Goal: Information Seeking & Learning: Learn about a topic

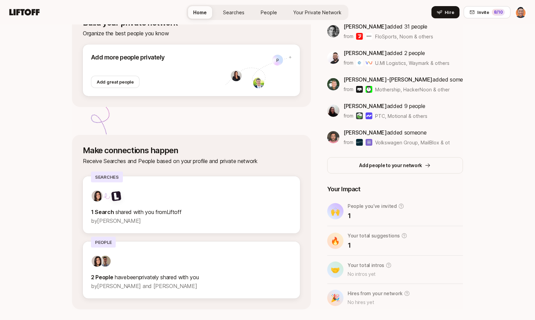
scroll to position [119, 0]
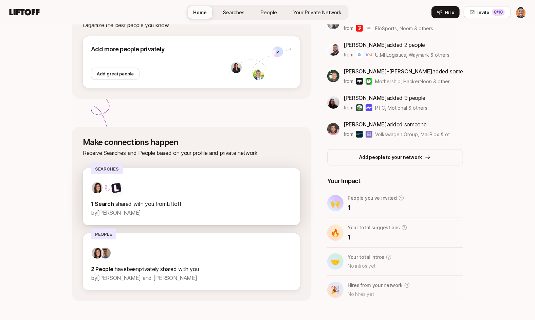
click at [155, 190] on div at bounding box center [191, 188] width 201 height 12
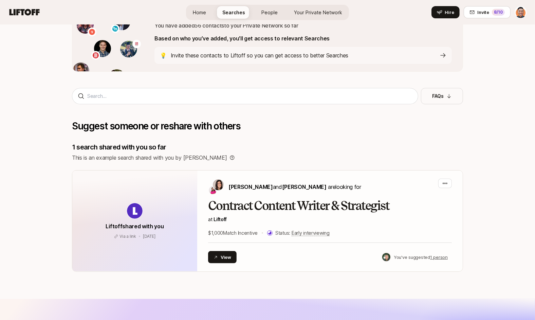
scroll to position [137, 0]
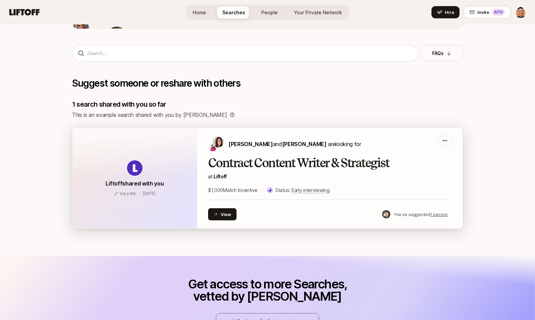
click at [254, 160] on h2 "Contract Content Writer & Strategist" at bounding box center [330, 163] width 244 height 14
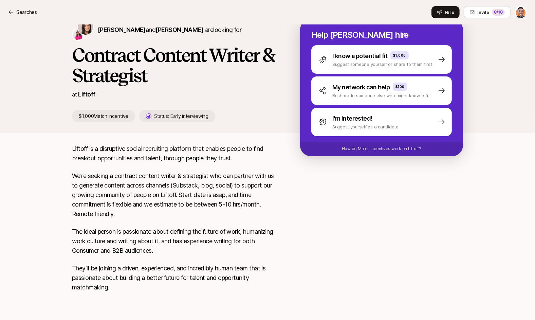
scroll to position [65, 0]
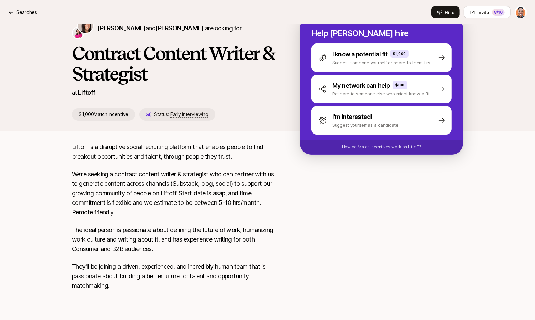
click at [216, 248] on p "The ideal person is passionate about defining the future of work, humanizing wo…" at bounding box center [175, 239] width 206 height 29
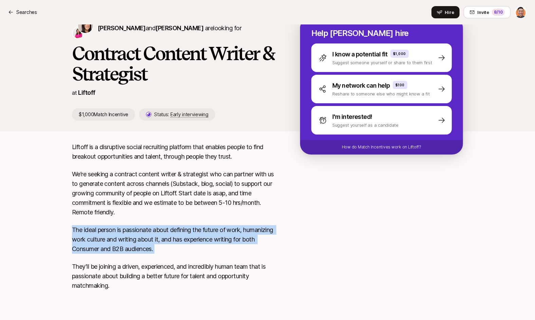
click at [211, 243] on p "The ideal person is passionate about defining the future of work, humanizing wo…" at bounding box center [175, 239] width 206 height 29
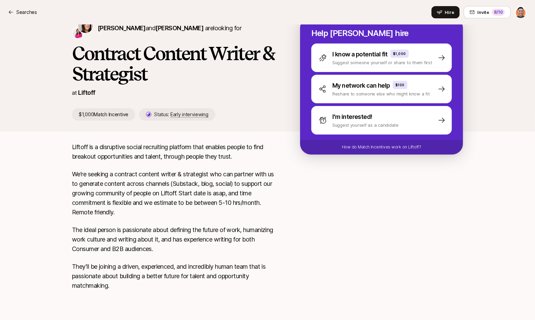
click at [211, 243] on p "The ideal person is passionate about defining the future of work, humanizing wo…" at bounding box center [175, 239] width 206 height 29
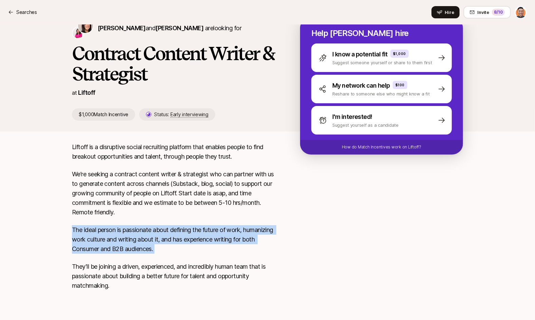
click at [190, 237] on p "The ideal person is passionate about defining the future of work, humanizing wo…" at bounding box center [175, 239] width 206 height 29
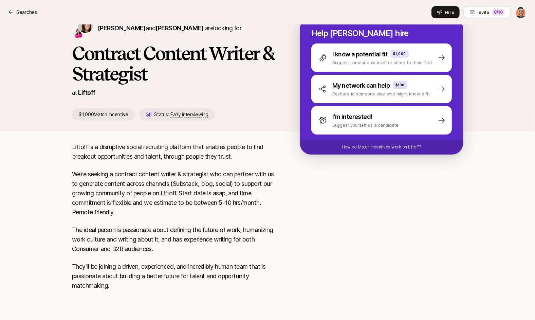
click at [190, 237] on p "The ideal person is passionate about defining the future of work, humanizing wo…" at bounding box center [175, 239] width 206 height 29
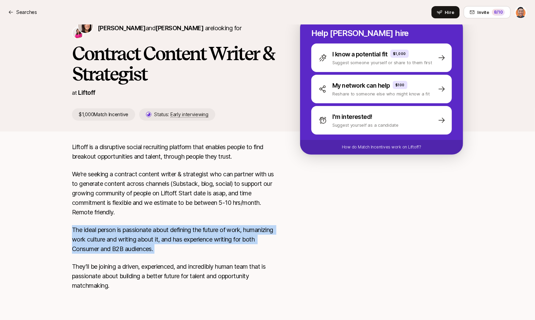
click at [167, 254] on div "Liftoff is a disruptive social recruiting platform that enables people to find …" at bounding box center [175, 220] width 206 height 156
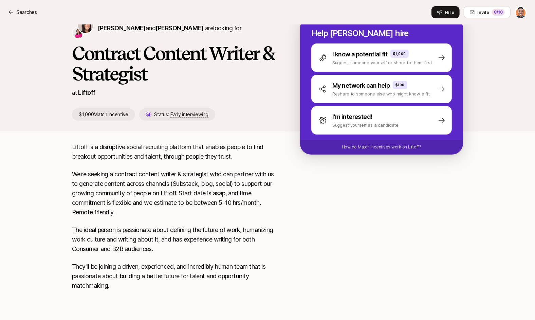
click at [167, 254] on div "Liftoff is a disruptive social recruiting platform that enables people to find …" at bounding box center [175, 220] width 206 height 156
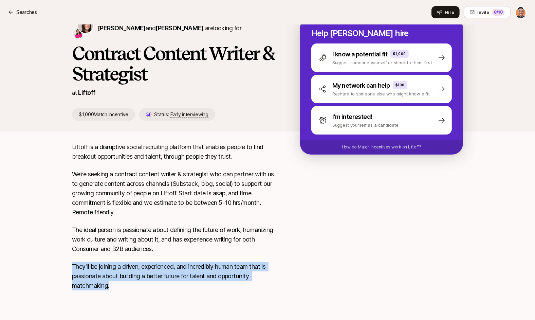
click at [188, 259] on div "Liftoff is a disruptive social recruiting platform that enables people to find …" at bounding box center [175, 220] width 206 height 156
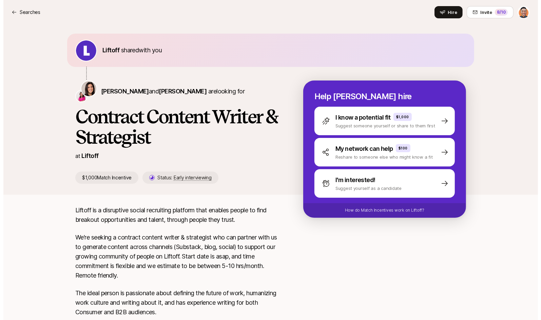
scroll to position [0, 0]
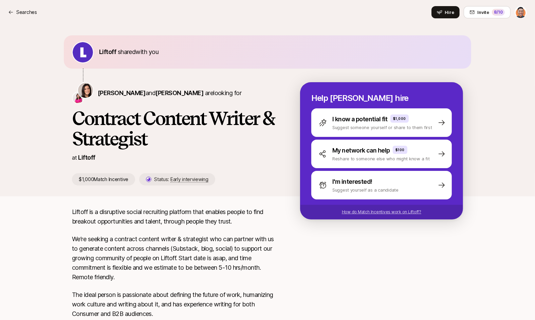
click at [412, 211] on p "How do Match Incentives work on Liftoff?" at bounding box center [381, 212] width 79 height 6
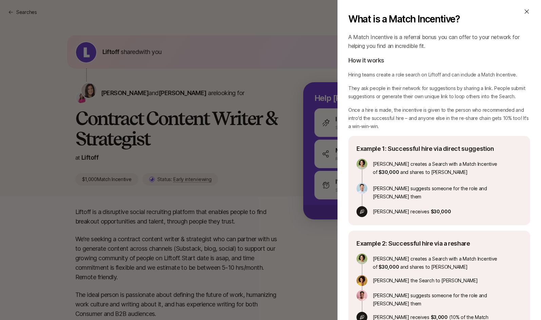
click at [413, 93] on p "They ask people in their network for suggestions by sharing a link. People subm…" at bounding box center [440, 92] width 182 height 16
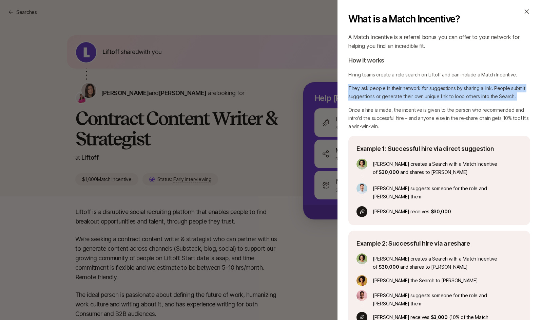
click at [395, 91] on p "They ask people in their network for suggestions by sharing a link. People subm…" at bounding box center [440, 92] width 182 height 16
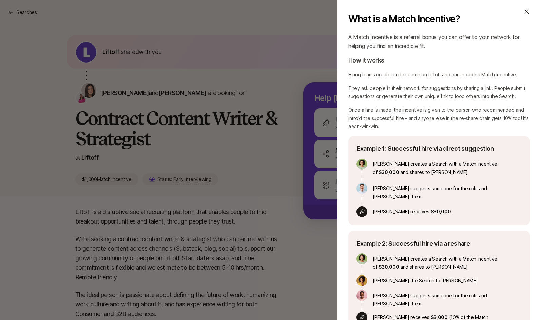
click at [395, 91] on p "They ask people in their network for suggestions by sharing a link. People subm…" at bounding box center [440, 92] width 182 height 16
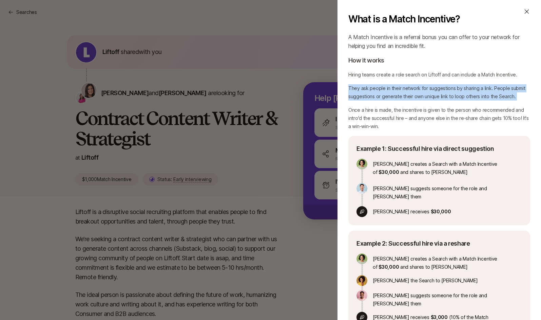
click at [385, 125] on p "Once a hire is made, the incentive is given to the person who recommended and i…" at bounding box center [440, 118] width 182 height 24
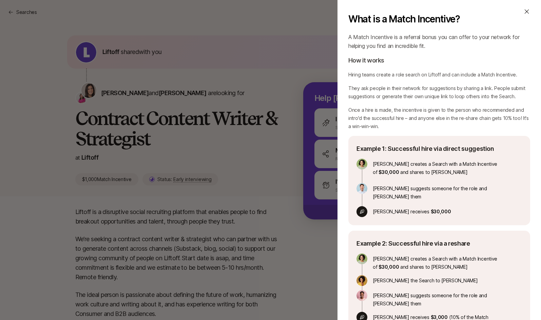
click at [385, 125] on p "Once a hire is made, the incentive is given to the person who recommended and i…" at bounding box center [440, 118] width 182 height 24
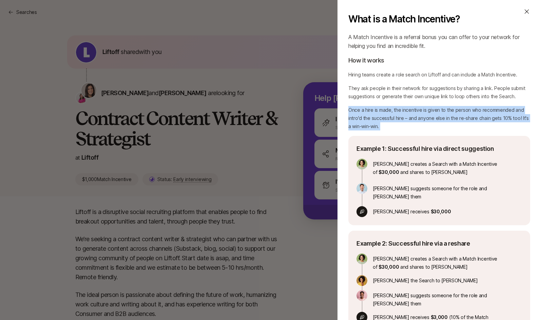
click at [382, 114] on p "Once a hire is made, the incentive is given to the person who recommended and i…" at bounding box center [440, 118] width 182 height 24
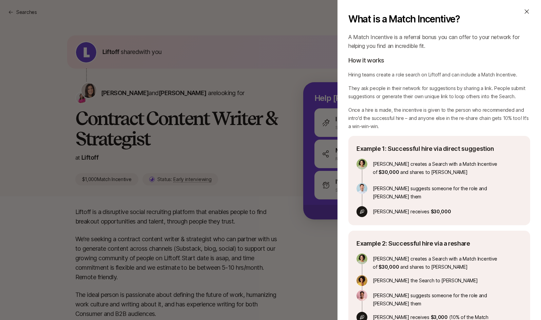
click at [382, 114] on p "Once a hire is made, the incentive is given to the person who recommended and i…" at bounding box center [440, 118] width 182 height 24
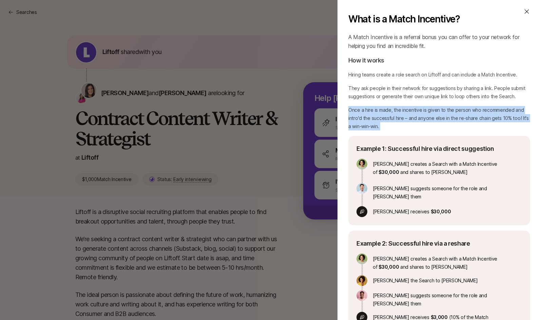
click at [378, 111] on p "Once a hire is made, the incentive is given to the person who recommended and i…" at bounding box center [440, 118] width 182 height 24
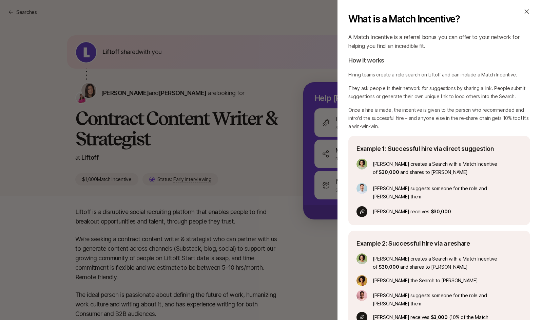
click at [378, 111] on p "Once a hire is made, the incentive is given to the person who recommended and i…" at bounding box center [440, 118] width 182 height 24
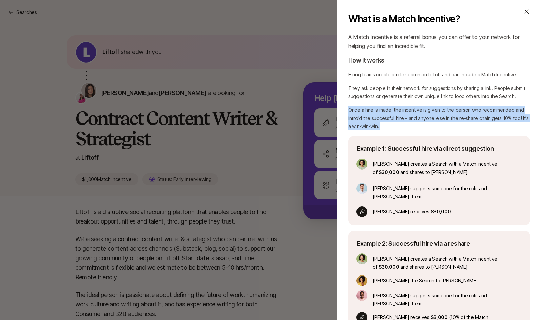
click at [372, 110] on p "Once a hire is made, the incentive is given to the person who recommended and i…" at bounding box center [440, 118] width 182 height 24
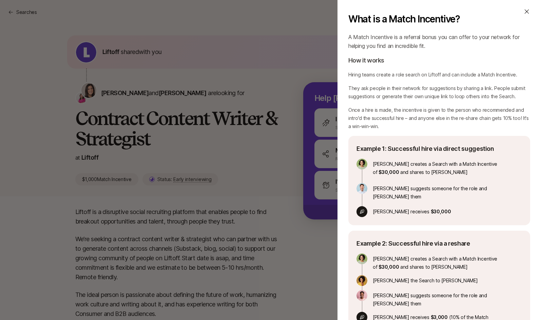
click at [372, 110] on p "Once a hire is made, the incentive is given to the person who recommended and i…" at bounding box center [440, 118] width 182 height 24
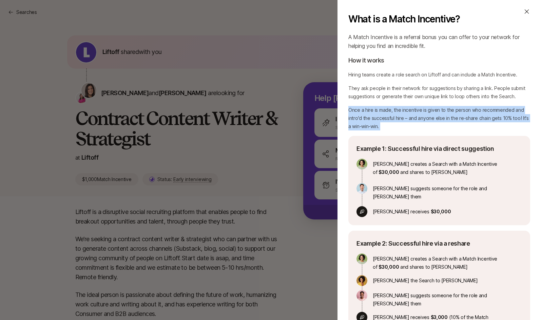
click at [370, 121] on p "Once a hire is made, the incentive is given to the person who recommended and i…" at bounding box center [440, 118] width 182 height 24
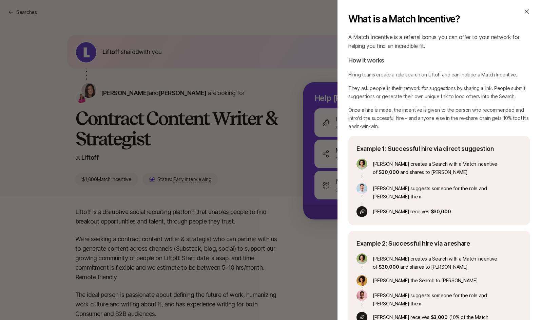
click at [370, 121] on p "Once a hire is made, the incentive is given to the person who recommended and i…" at bounding box center [440, 118] width 182 height 24
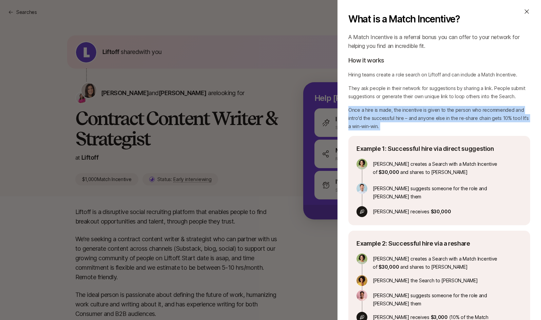
click at [379, 113] on p "Once a hire is made, the incentive is given to the person who recommended and i…" at bounding box center [440, 118] width 182 height 24
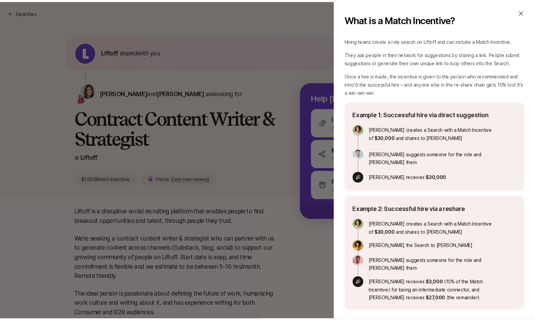
scroll to position [36, 0]
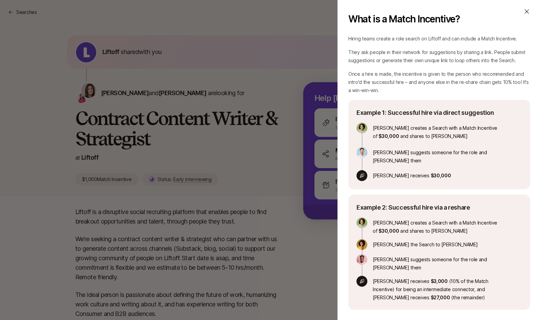
click at [268, 245] on div "What is a Match Incentive? A Match Incentive is a referral bonus you can offer …" at bounding box center [270, 160] width 541 height 320
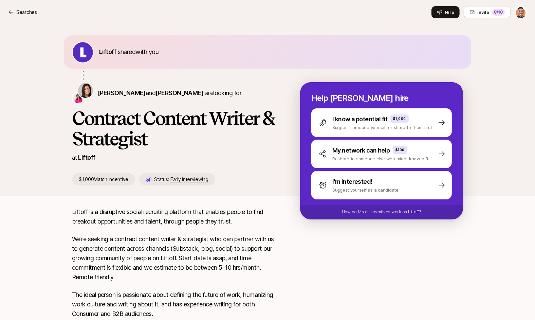
click at [520, 15] on html "Searches Hire Invite 8 /10 Searches Invite 8 /10 Home Searches People Your Priv…" at bounding box center [267, 160] width 535 height 320
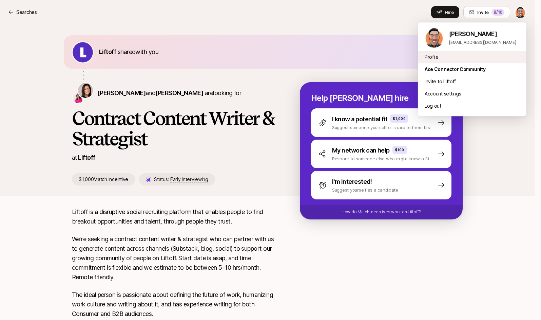
click at [434, 57] on div "Profile" at bounding box center [472, 57] width 109 height 12
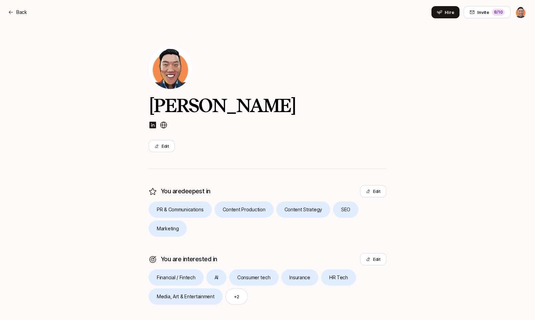
click at [520, 12] on html "Back Hire Invite 8 /10 Back Invite 8 /10 Home Searches People Your Private Netw…" at bounding box center [267, 160] width 535 height 320
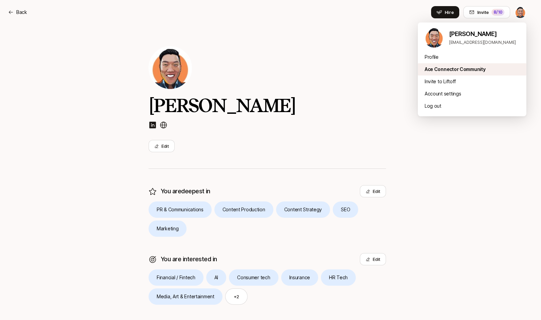
click at [448, 67] on div "Ace Connector Community" at bounding box center [472, 69] width 109 height 12
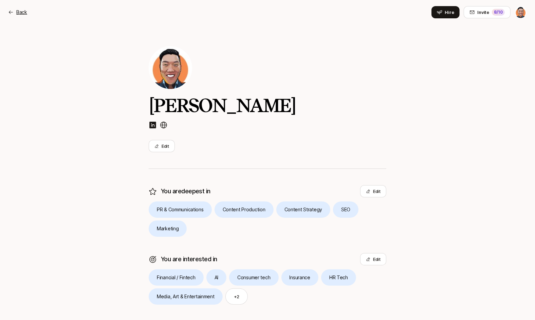
click at [24, 12] on p "Back" at bounding box center [21, 12] width 11 height 8
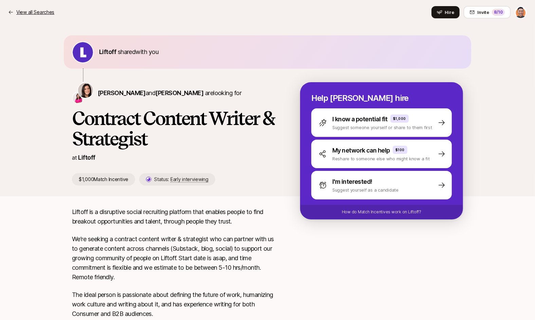
click at [29, 14] on p "View all Searches" at bounding box center [35, 12] width 38 height 8
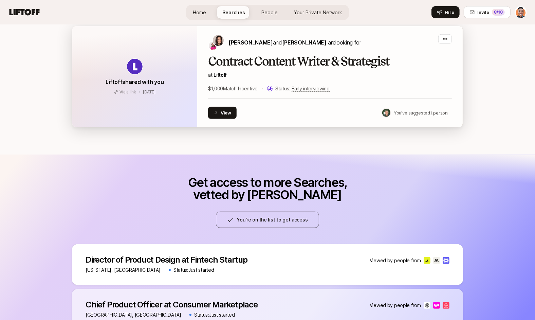
scroll to position [296, 0]
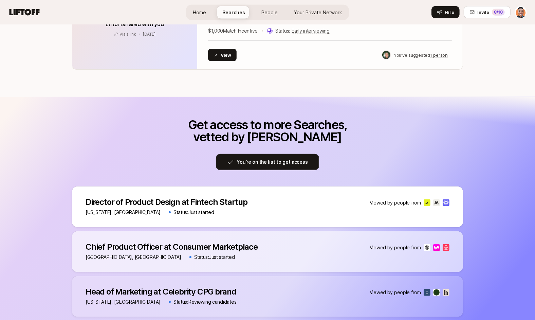
click at [293, 158] on button "You’re on the list to get access" at bounding box center [267, 162] width 103 height 16
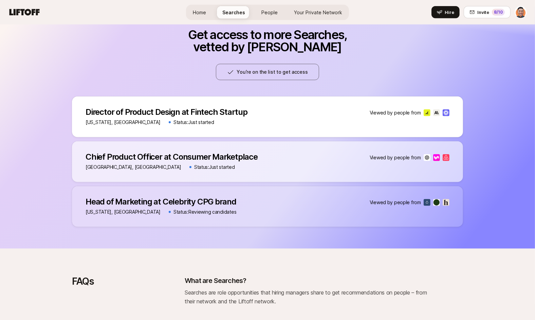
scroll to position [394, 0]
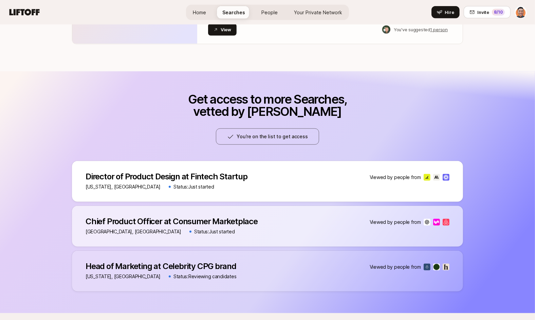
scroll to position [19, 0]
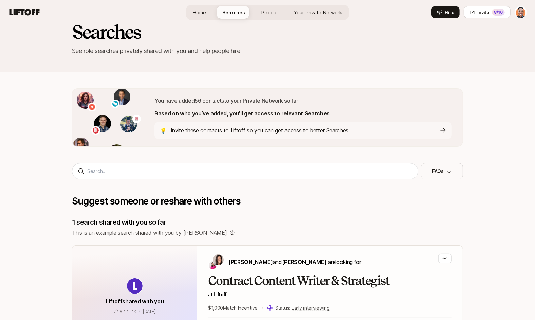
click at [198, 9] on span "Home" at bounding box center [199, 12] width 13 height 7
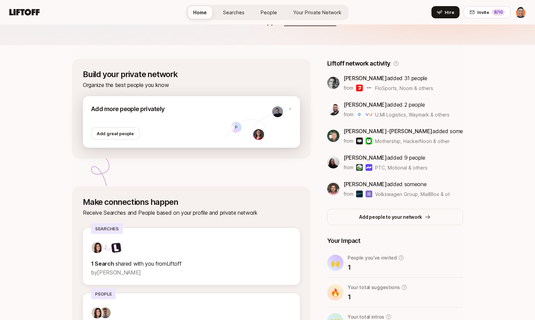
scroll to position [127, 0]
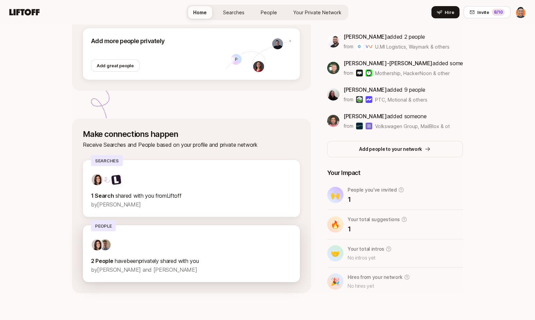
click at [160, 240] on div at bounding box center [191, 245] width 201 height 12
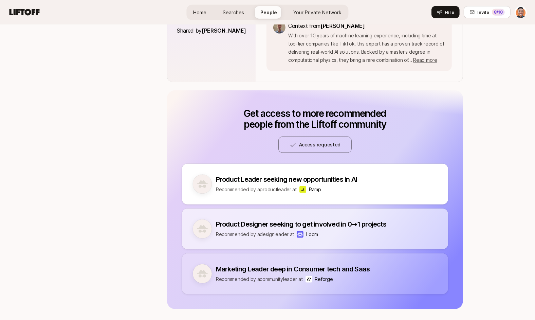
scroll to position [323, 0]
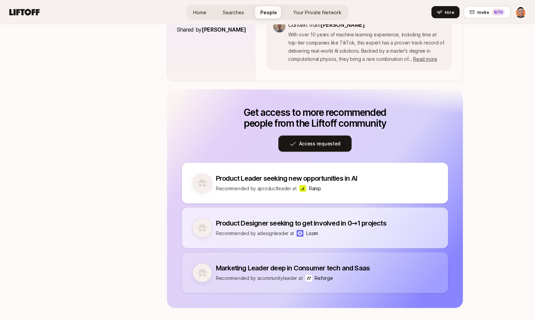
click at [331, 142] on button "Access requested" at bounding box center [315, 143] width 74 height 16
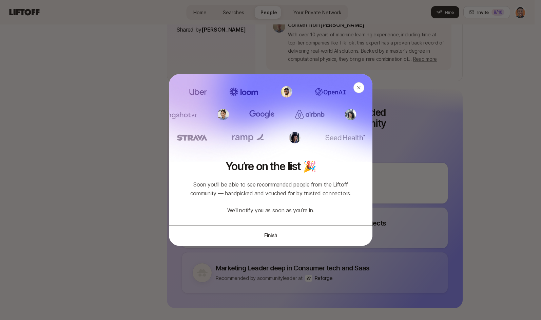
click at [277, 233] on button "Finish" at bounding box center [271, 234] width 204 height 19
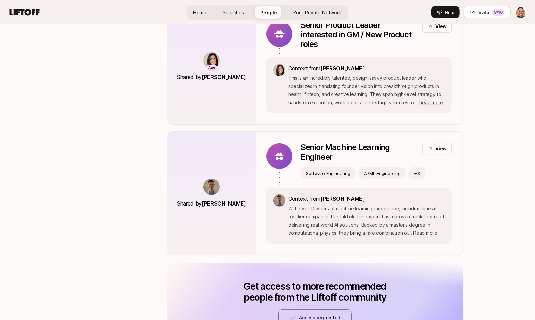
scroll to position [356, 0]
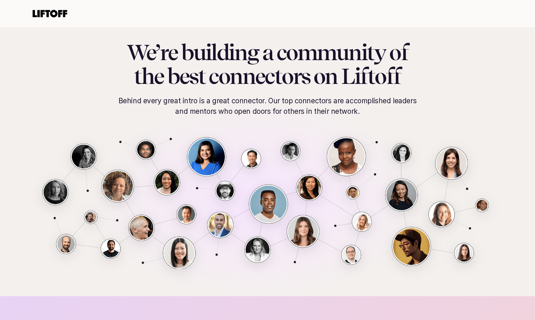
click at [208, 149] on img at bounding box center [267, 203] width 453 height 132
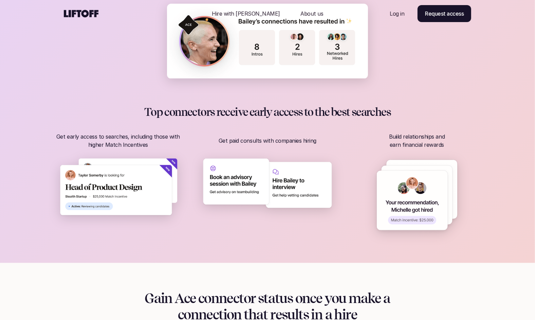
scroll to position [413, 0]
